Goal: Register for event/course

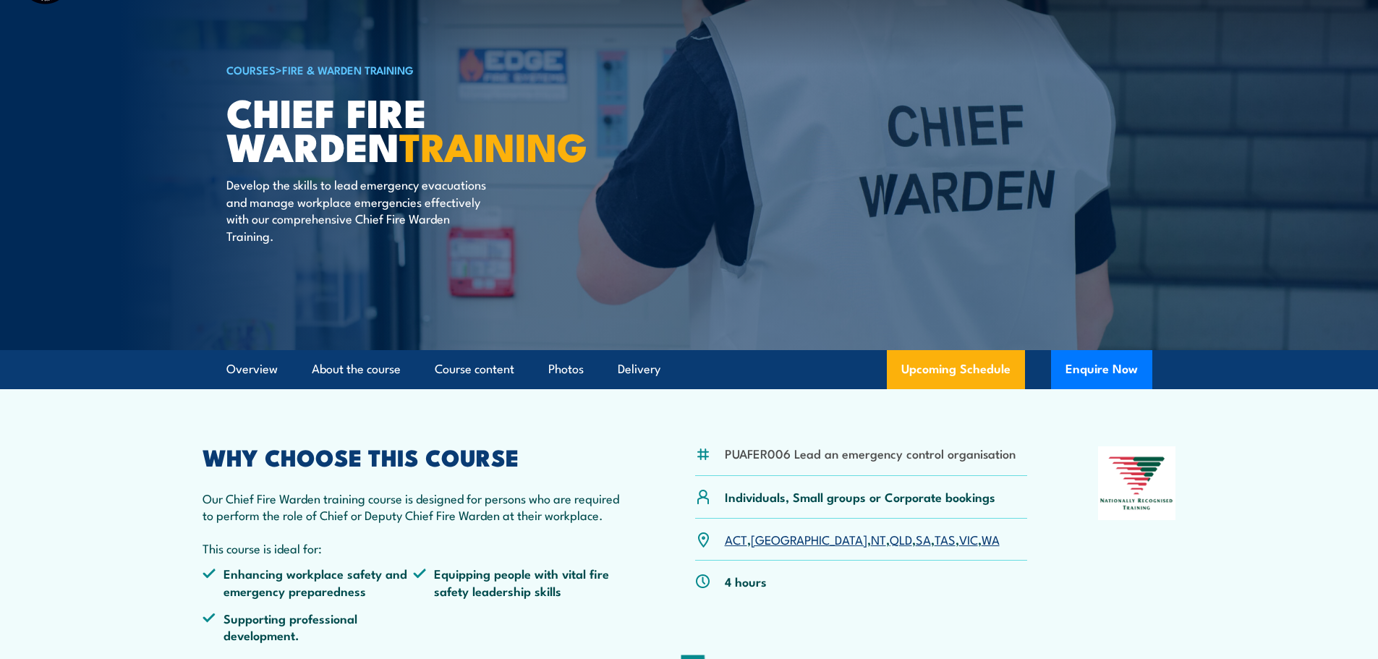
scroll to position [72, 0]
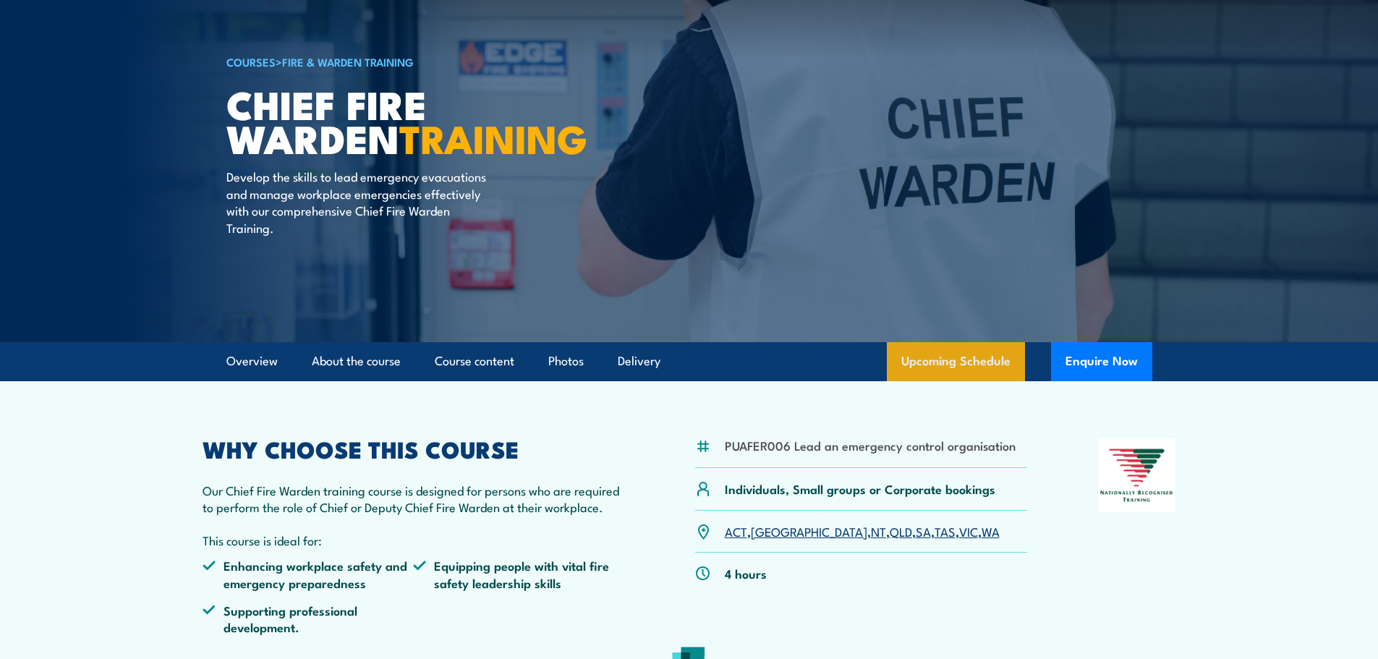
click at [944, 353] on link "Upcoming Schedule" at bounding box center [956, 361] width 138 height 39
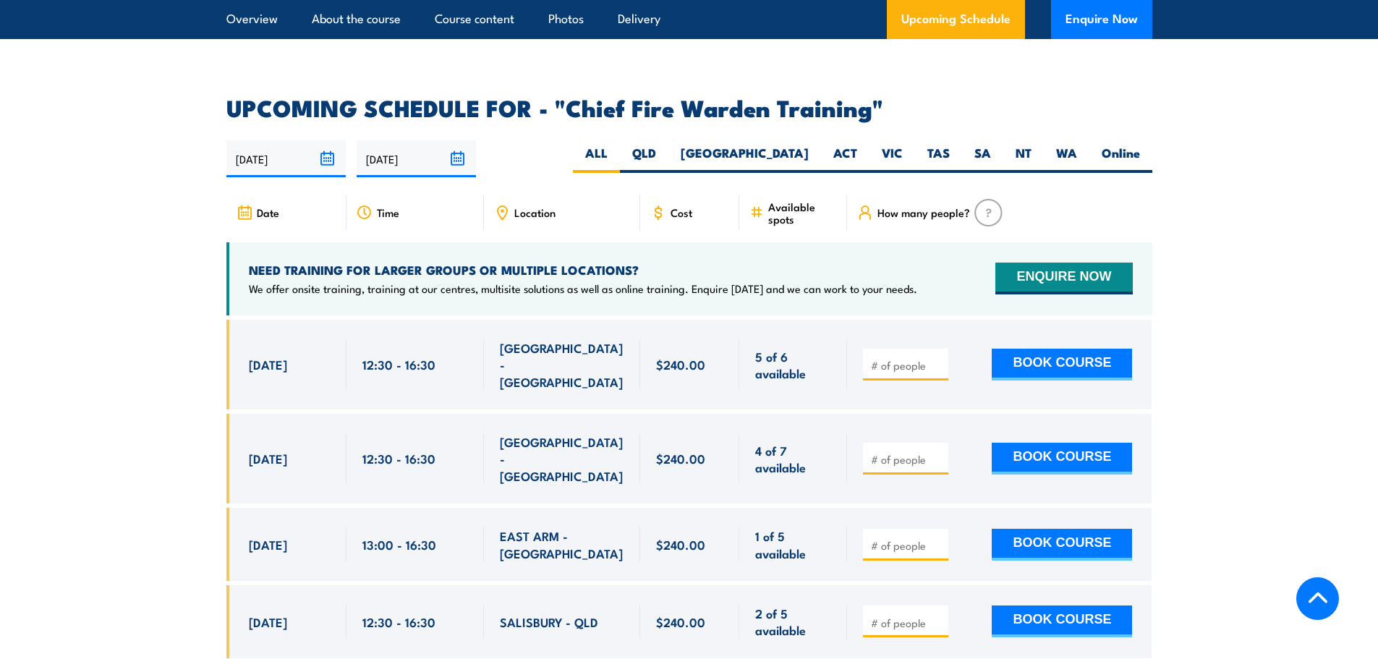
scroll to position [2436, 0]
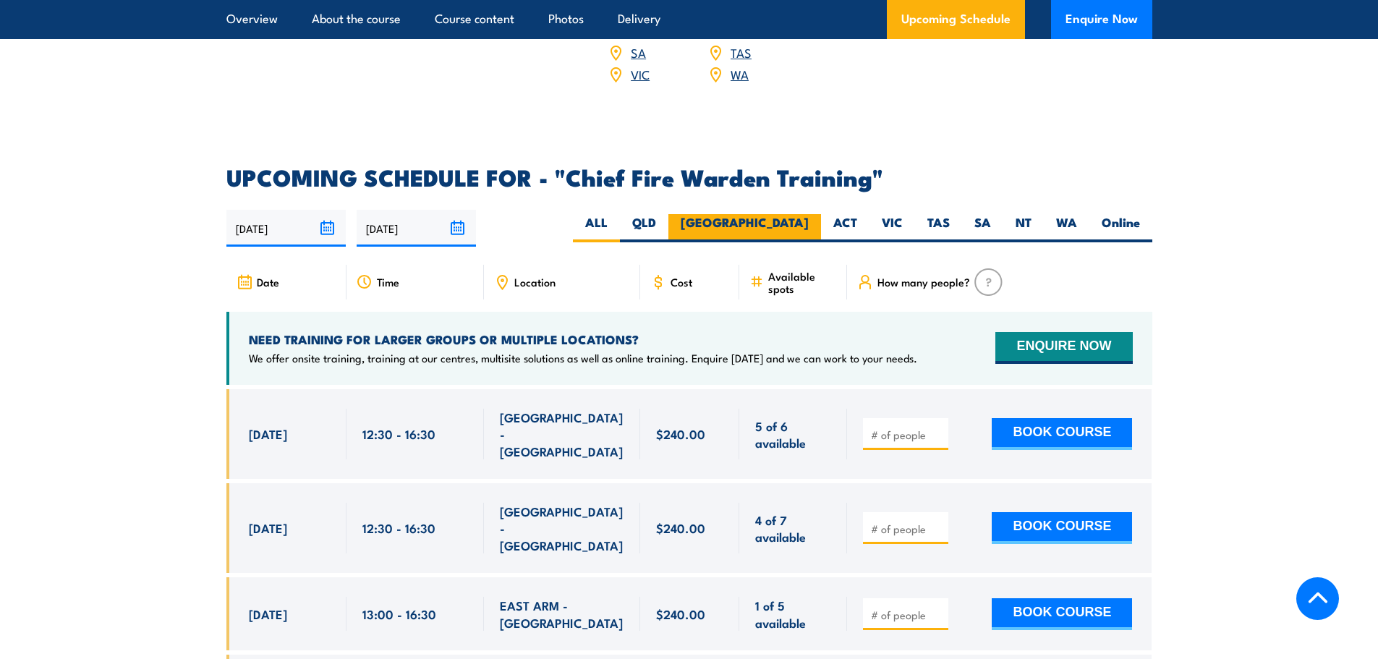
click at [797, 214] on label "[GEOGRAPHIC_DATA]" at bounding box center [745, 228] width 153 height 28
click at [809, 214] on input "[GEOGRAPHIC_DATA]" at bounding box center [813, 218] width 9 height 9
radio input "true"
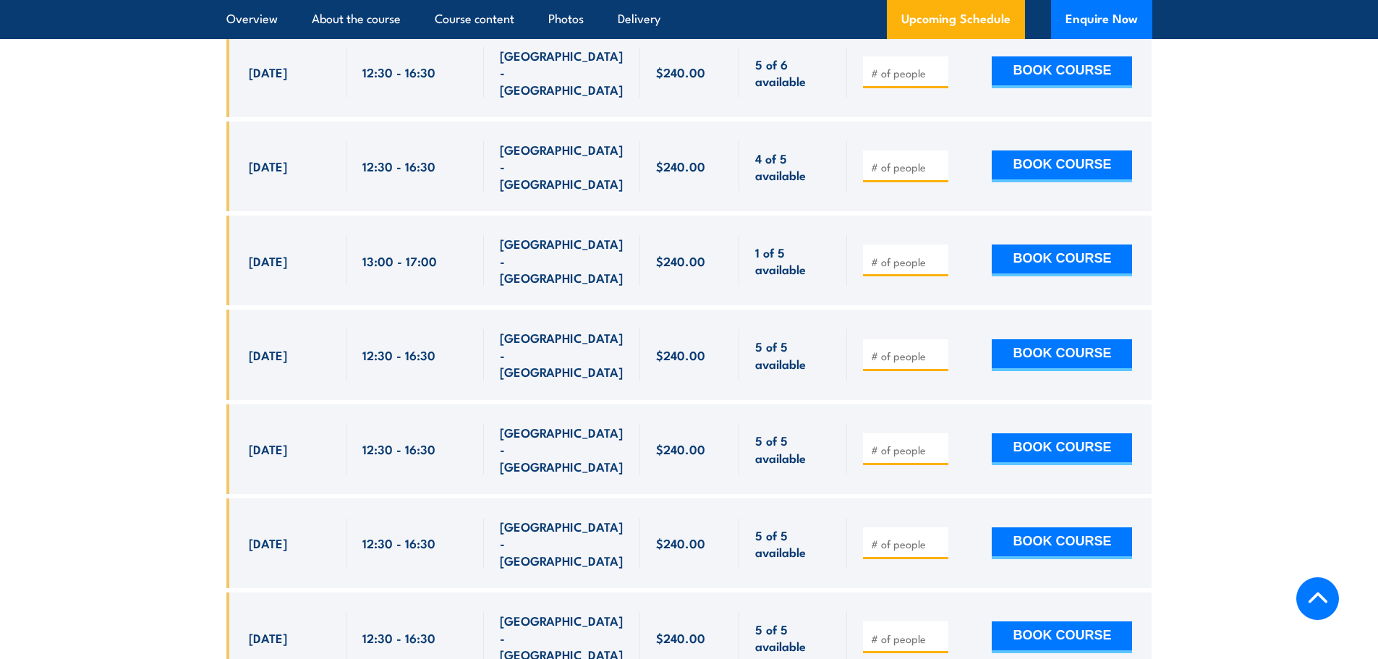
scroll to position [2870, 0]
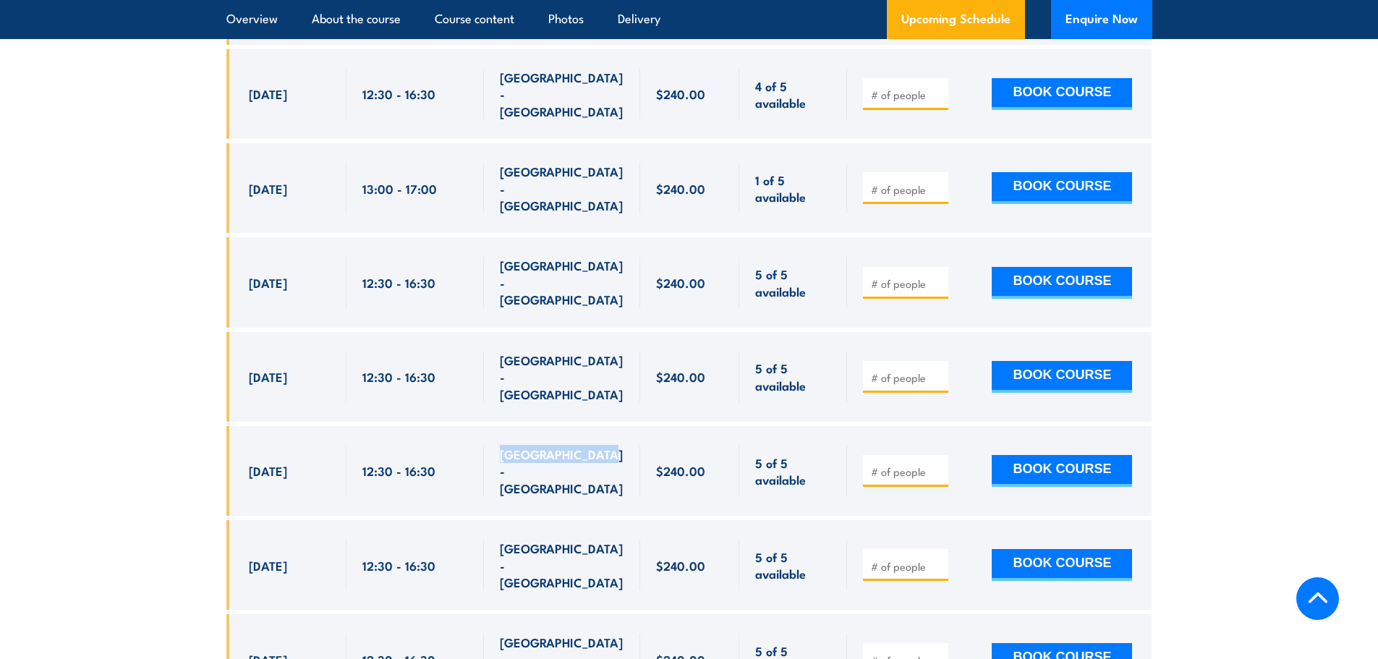
drag, startPoint x: 494, startPoint y: 355, endPoint x: 603, endPoint y: 359, distance: 108.6
click at [603, 426] on div "[GEOGRAPHIC_DATA] - [GEOGRAPHIC_DATA]" at bounding box center [562, 471] width 156 height 90
copy span "[GEOGRAPHIC_DATA] - [GEOGRAPHIC_DATA]"
drag, startPoint x: 661, startPoint y: 356, endPoint x: 700, endPoint y: 355, distance: 39.1
click at [700, 462] on span "$240.00" at bounding box center [680, 470] width 49 height 17
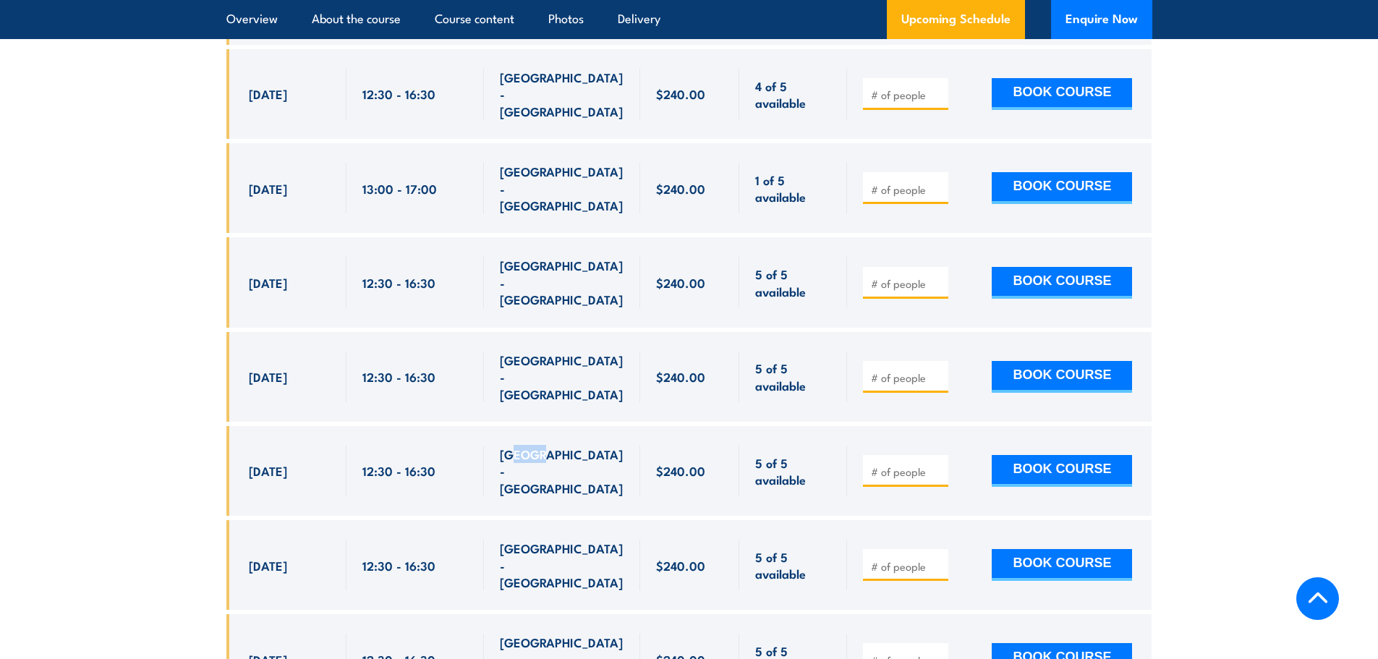
drag, startPoint x: 514, startPoint y: 363, endPoint x: 539, endPoint y: 361, distance: 25.4
click at [539, 446] on span "[GEOGRAPHIC_DATA] - [GEOGRAPHIC_DATA]" at bounding box center [562, 471] width 124 height 51
